Goal: Information Seeking & Learning: Find specific fact

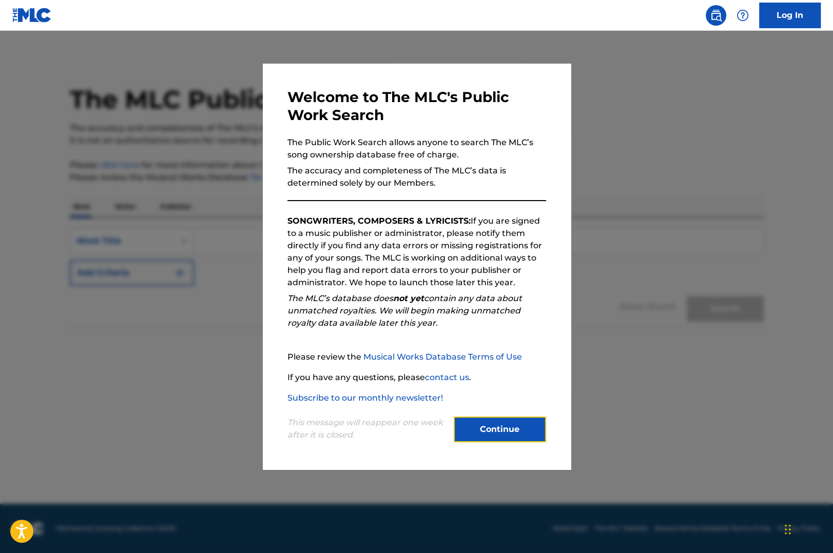
click at [483, 426] on button "Continue" at bounding box center [500, 430] width 92 height 26
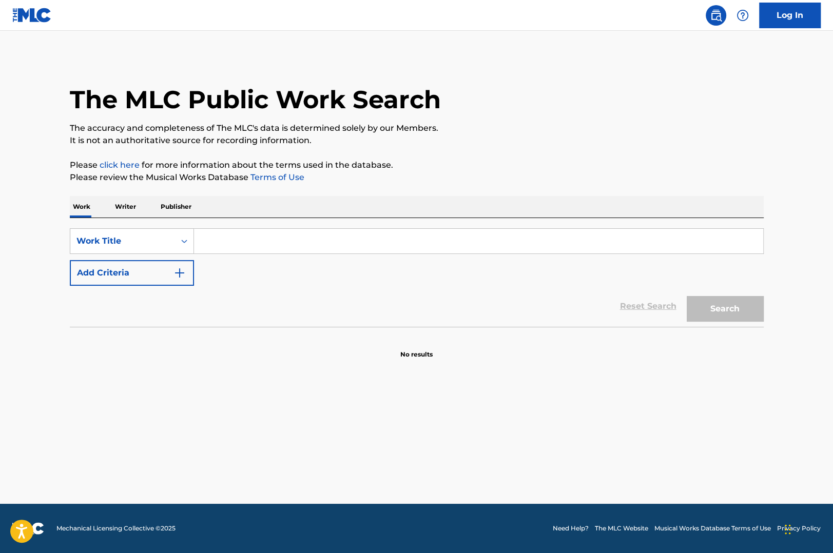
click at [372, 243] on input "Search Form" at bounding box center [478, 241] width 569 height 25
paste input "Holidays In The Sun"
type input "Holidays In The Sun"
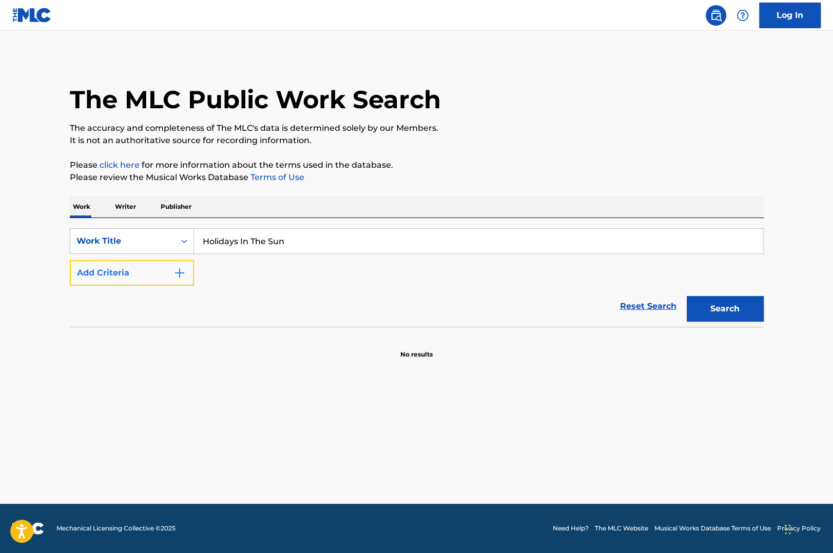
click at [183, 274] on img "Search Form" at bounding box center [179, 273] width 12 height 12
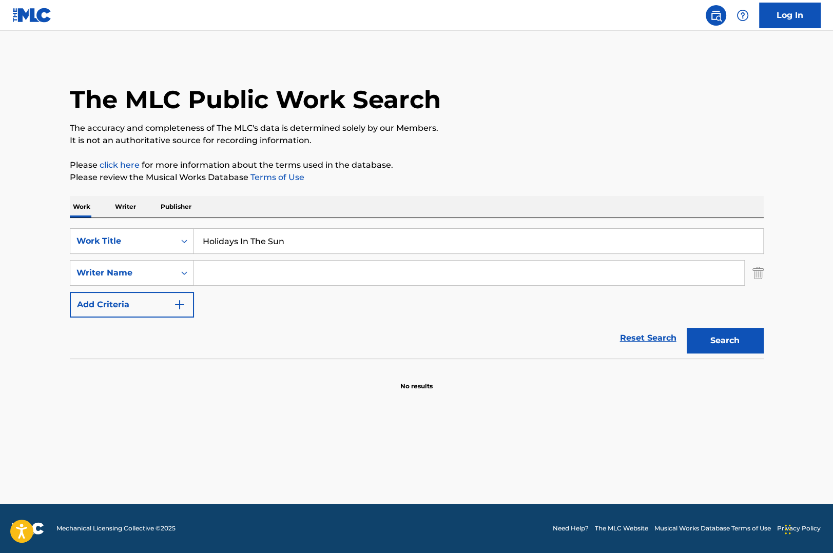
click at [235, 278] on input "Search Form" at bounding box center [469, 273] width 550 height 25
type input "cook"
click at [687, 328] on button "Search" at bounding box center [725, 341] width 77 height 26
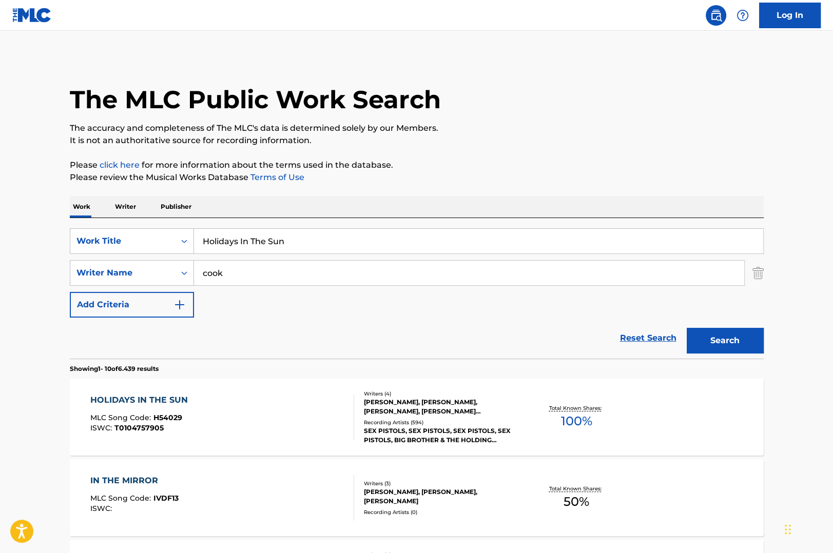
click at [575, 416] on span "100 %" at bounding box center [576, 421] width 31 height 18
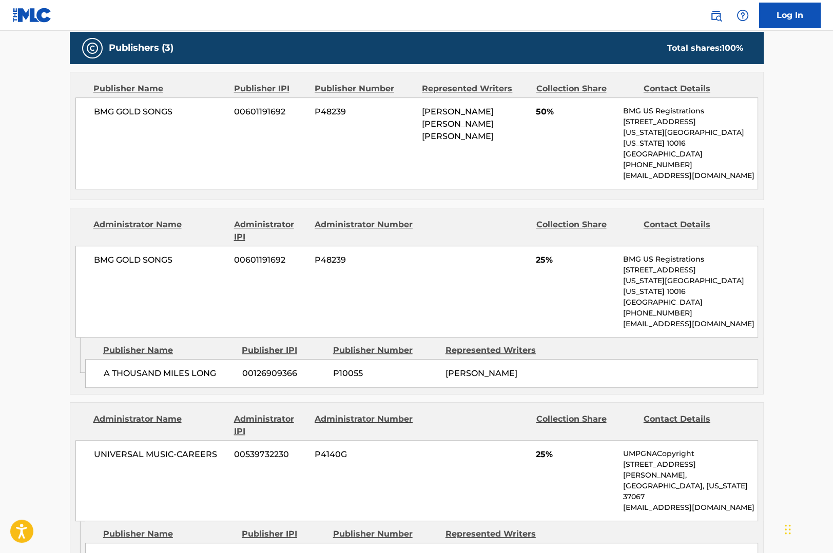
scroll to position [410, 0]
